Goal: Information Seeking & Learning: Learn about a topic

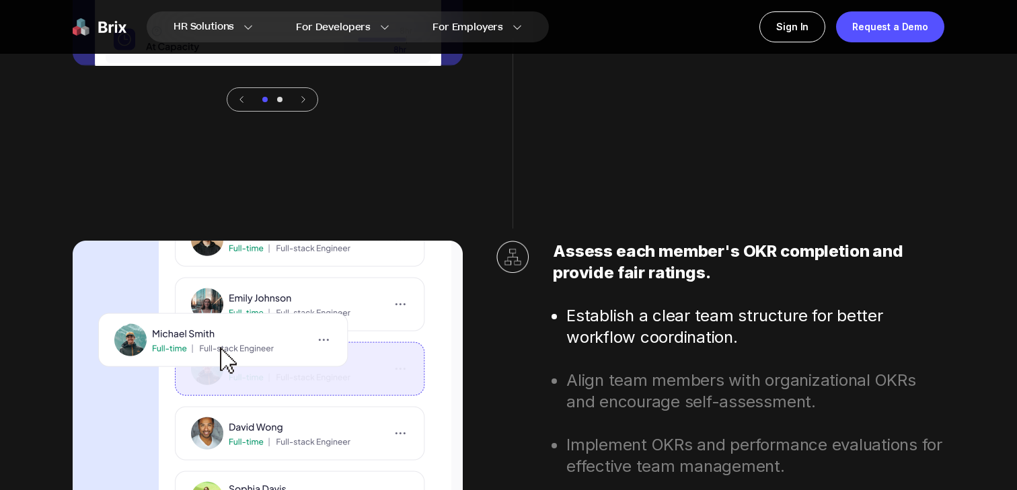
scroll to position [4466, 0]
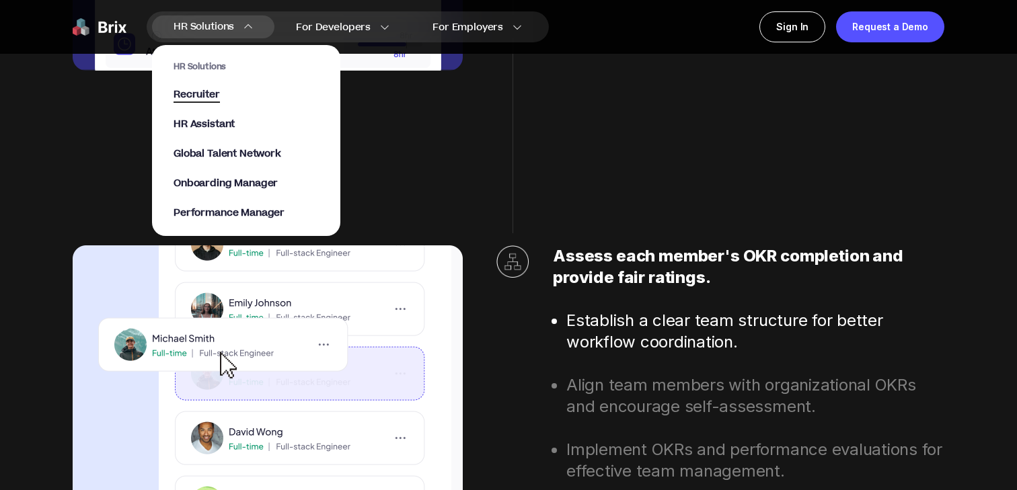
click at [208, 95] on span "Recruiter" at bounding box center [196, 94] width 46 height 15
click at [251, 157] on span "Global Talent Network" at bounding box center [227, 154] width 108 height 15
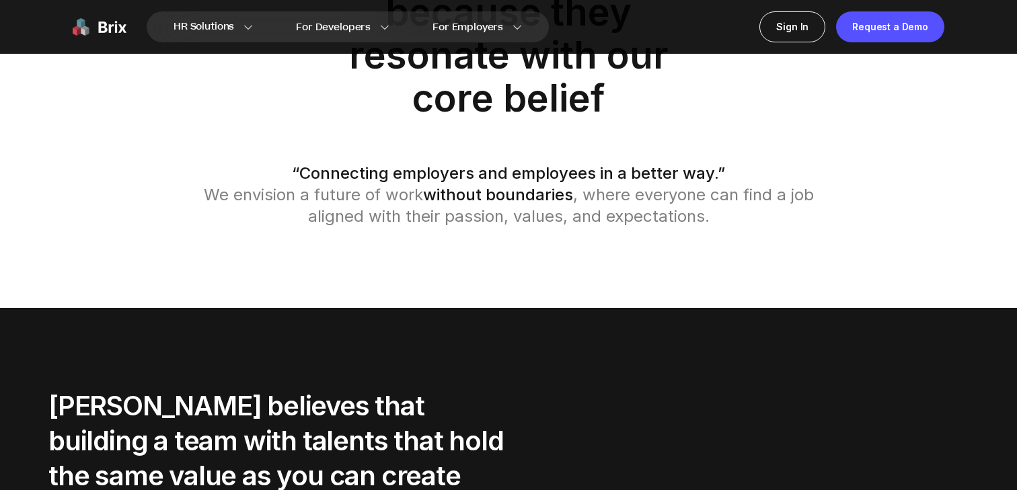
scroll to position [2138, 0]
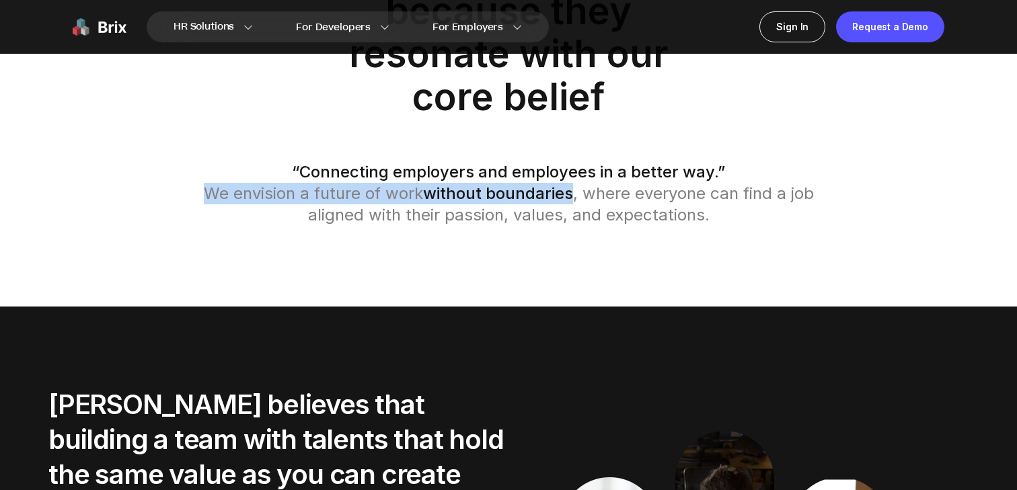
drag, startPoint x: 575, startPoint y: 195, endPoint x: 114, endPoint y: 193, distance: 461.3
click at [114, 193] on div "People join Brix because they resonate with our core belief “Connecting employe…" at bounding box center [508, 86] width 968 height 280
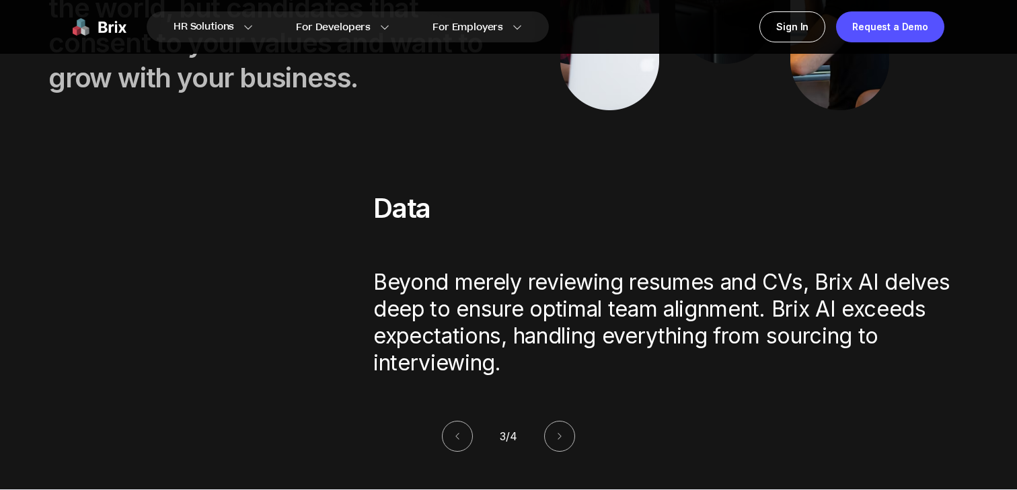
scroll to position [2776, 0]
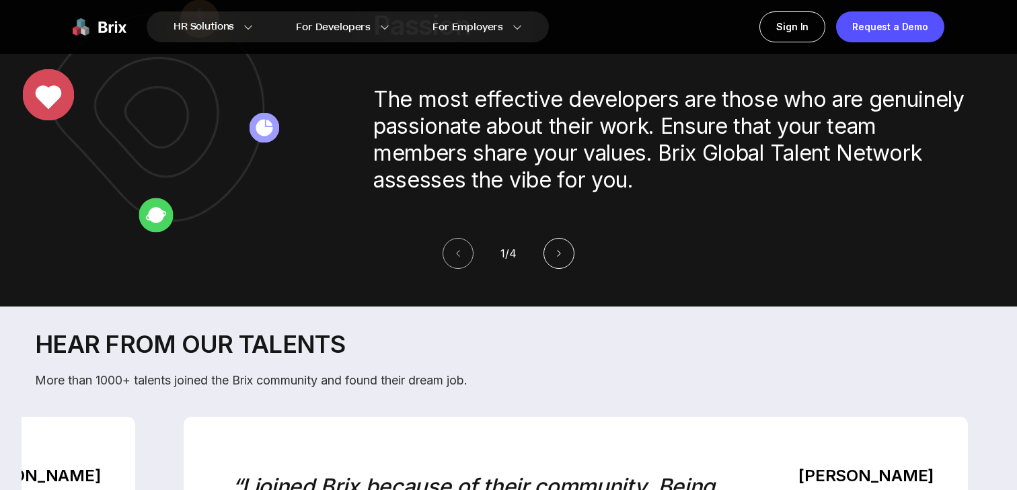
click at [568, 264] on button at bounding box center [558, 253] width 31 height 31
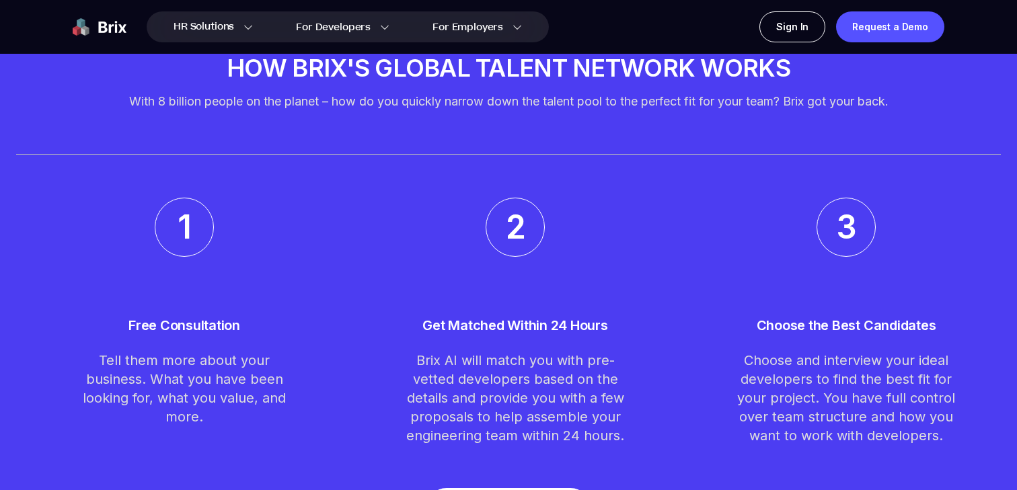
scroll to position [3793, 0]
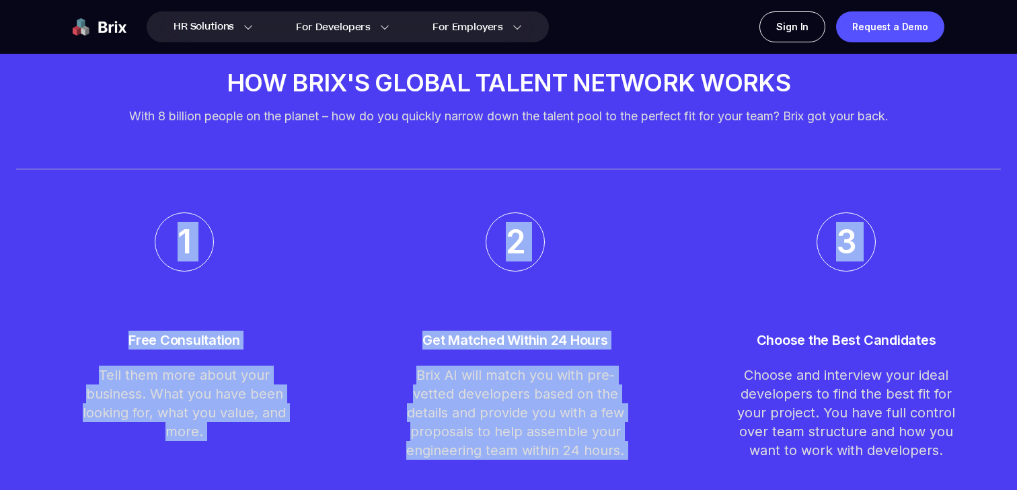
drag, startPoint x: 133, startPoint y: 230, endPoint x: 939, endPoint y: 283, distance: 807.9
click at [939, 283] on ul "1 Free Consultation Tell them more about your business. What you have been look…" at bounding box center [508, 335] width 984 height 247
click at [659, 334] on li "2 Get Matched Within 24 Hours Brix AI will match you with pre-vetted developers…" at bounding box center [514, 335] width 309 height 247
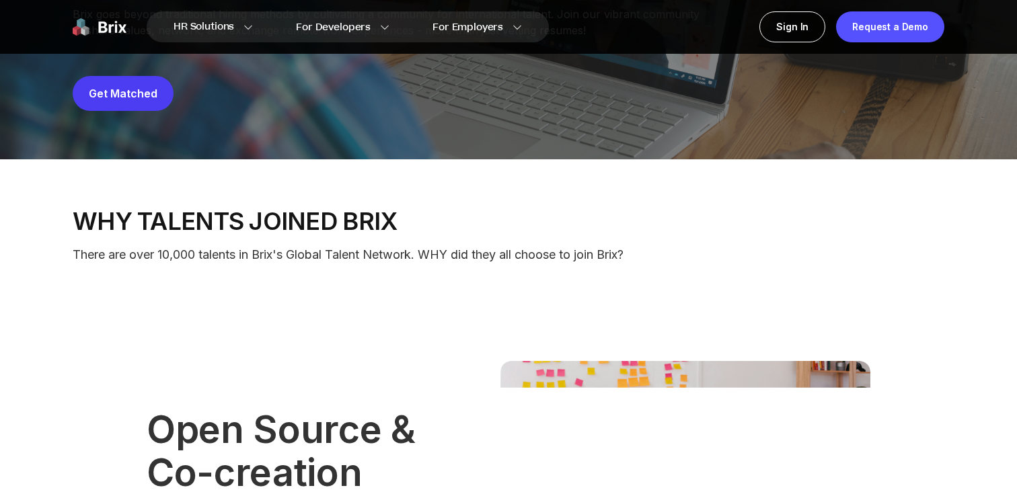
scroll to position [0, 0]
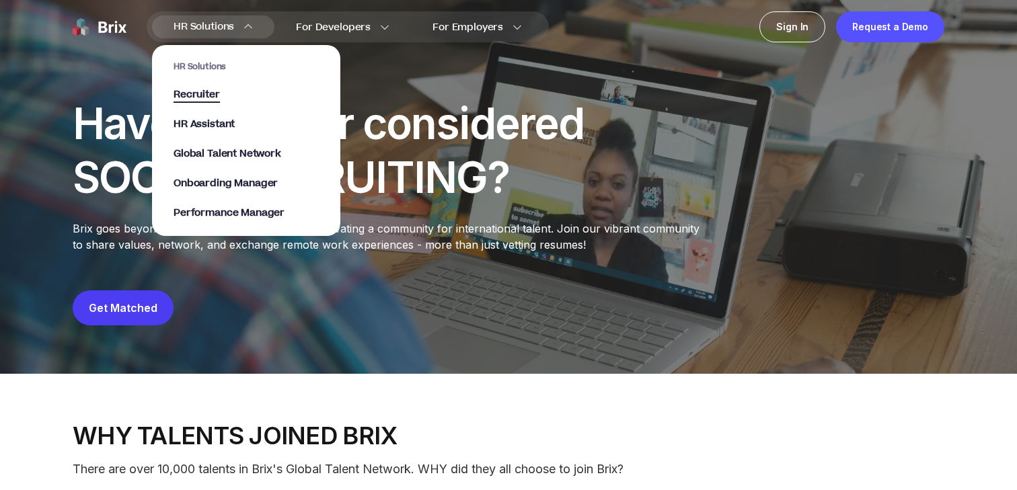
click at [206, 89] on span "Recruiter" at bounding box center [196, 94] width 46 height 15
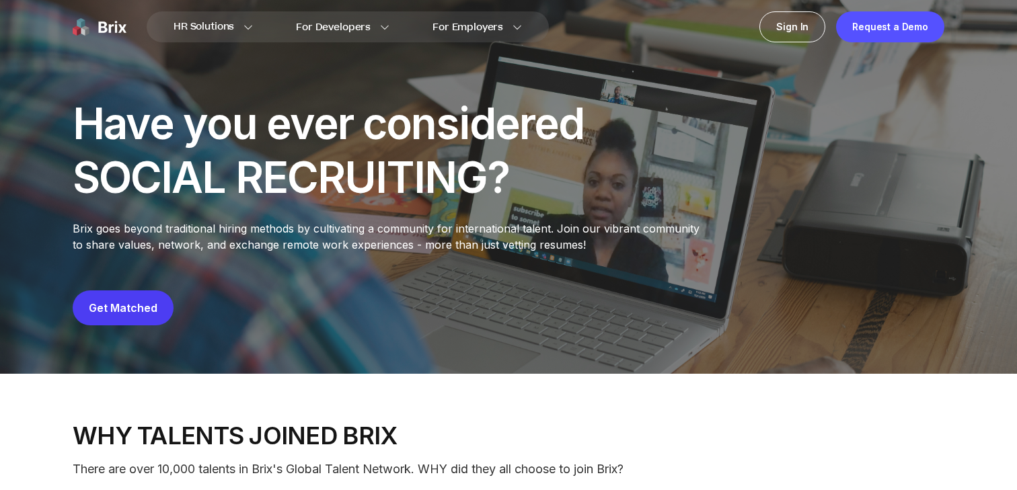
scroll to position [5, 0]
